Goal: Transaction & Acquisition: Purchase product/service

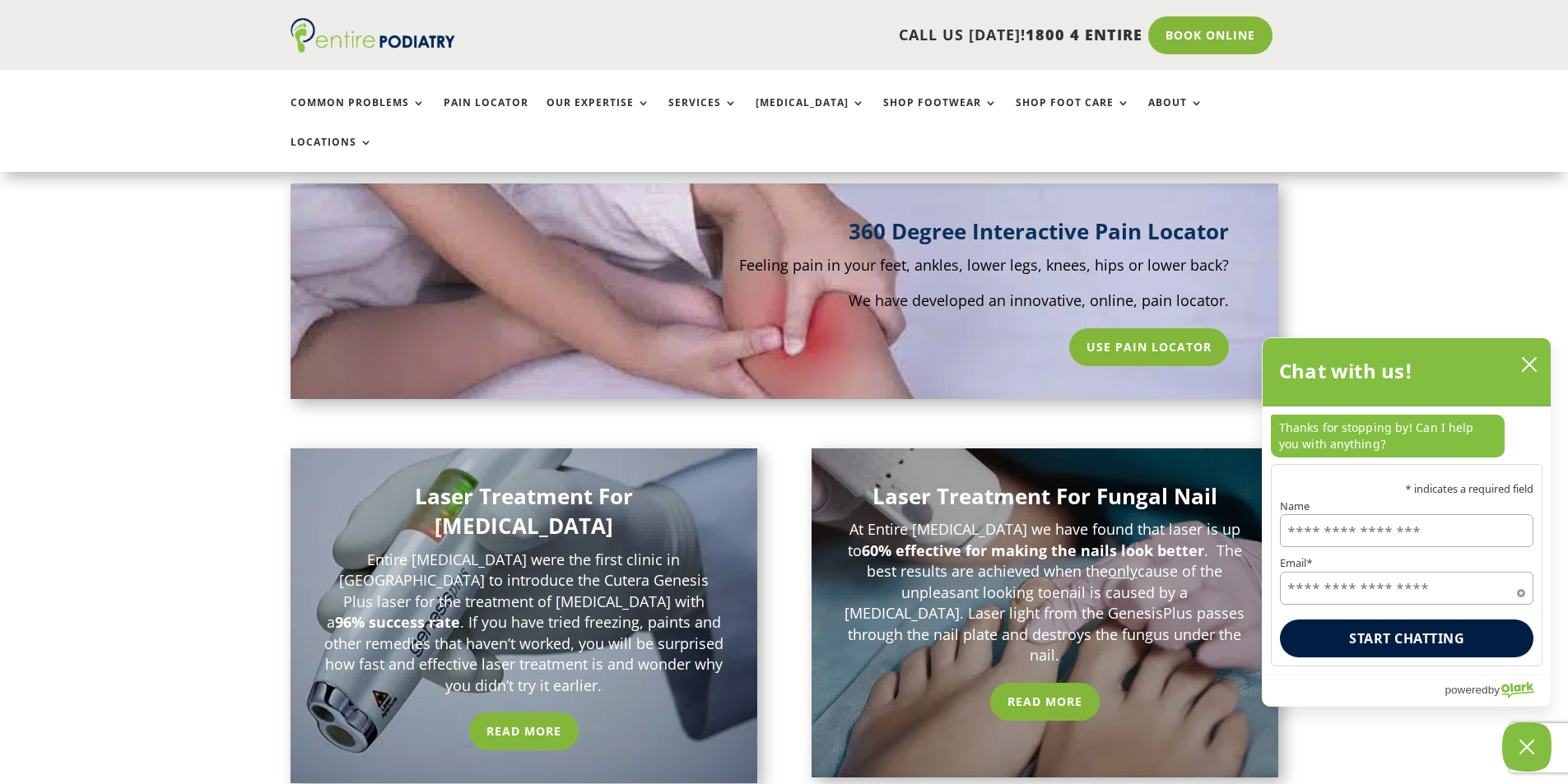
scroll to position [1185, 0]
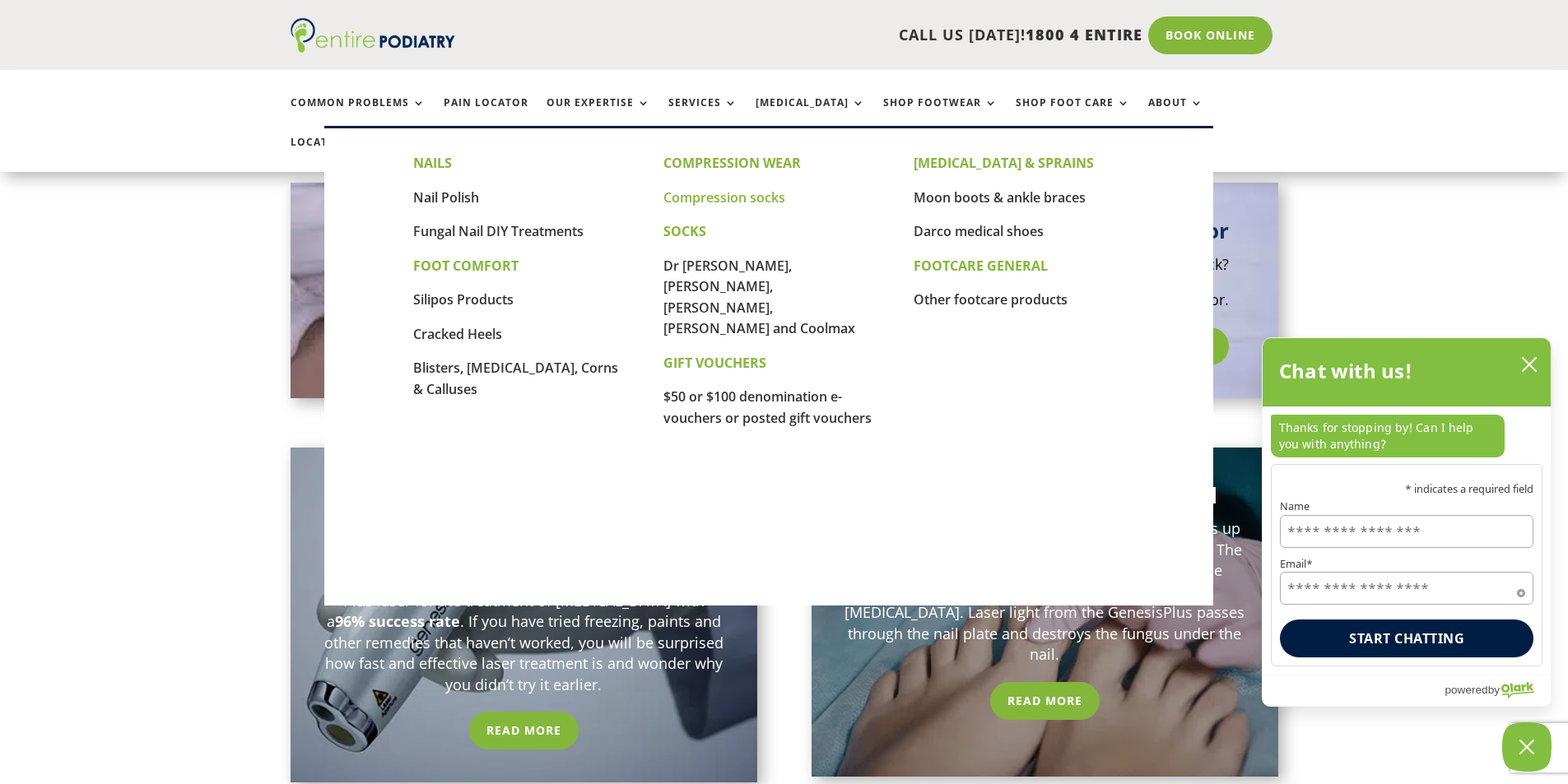
click at [755, 203] on link "Compression socks" at bounding box center [724, 197] width 122 height 18
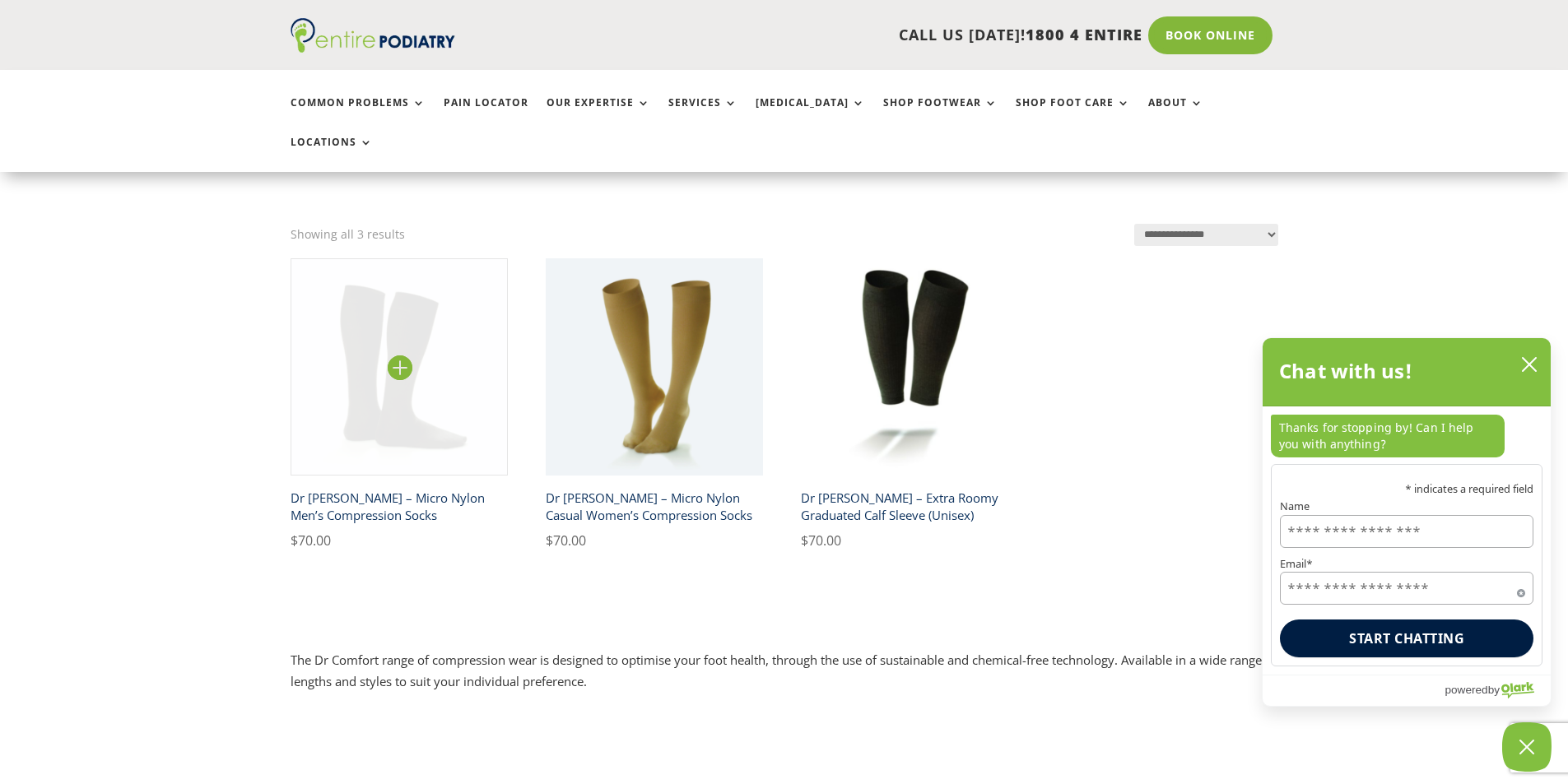
click at [400, 329] on img at bounding box center [399, 367] width 218 height 218
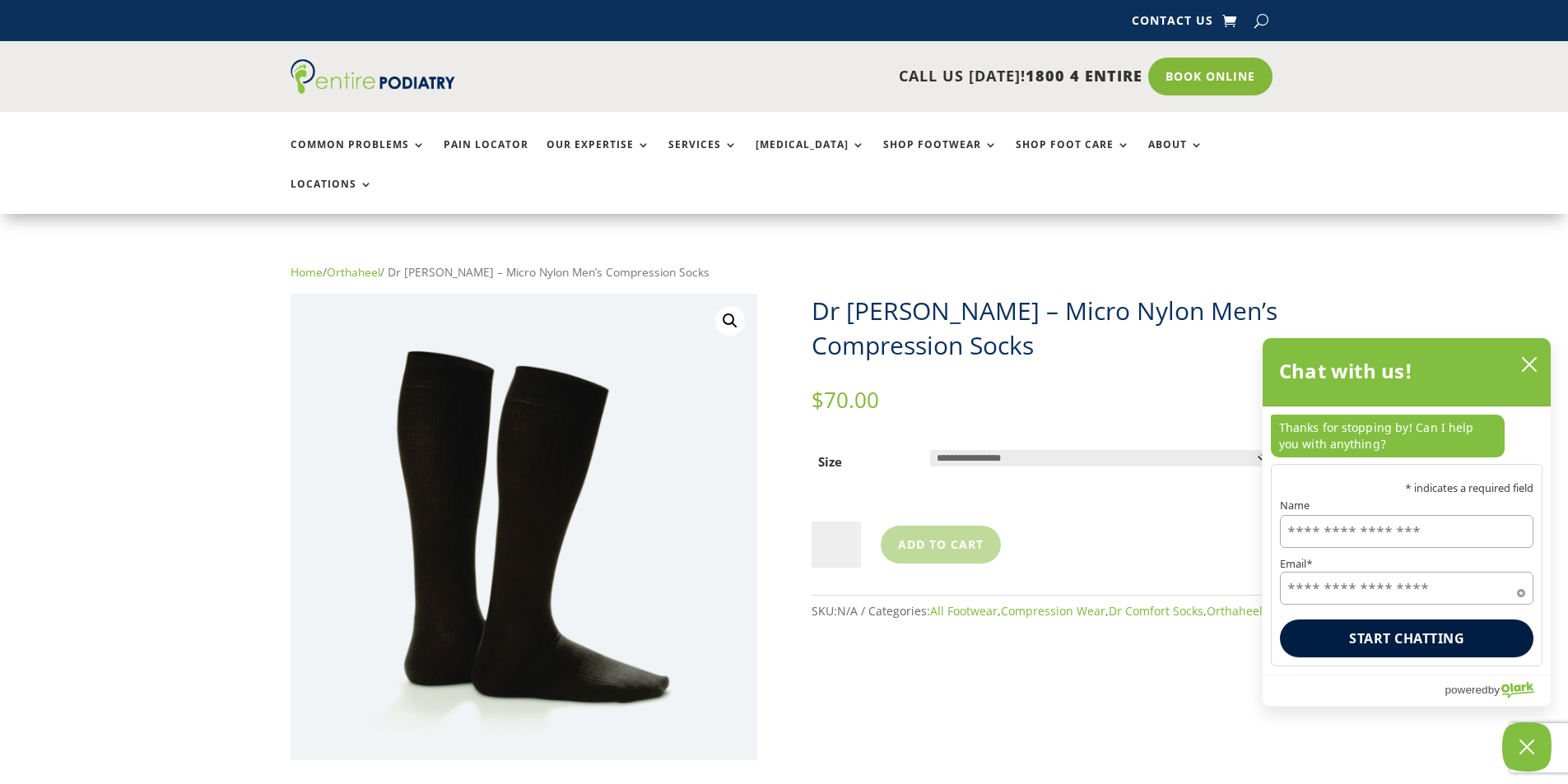
click at [1173, 391] on p "$ 70.00" at bounding box center [1045, 400] width 466 height 21
click at [1533, 366] on icon "close chatbox" at bounding box center [1529, 365] width 17 height 17
